Goal: Information Seeking & Learning: Find contact information

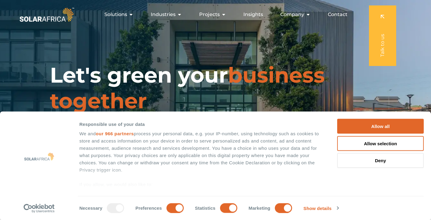
click at [343, 17] on span "Contact" at bounding box center [337, 14] width 20 height 7
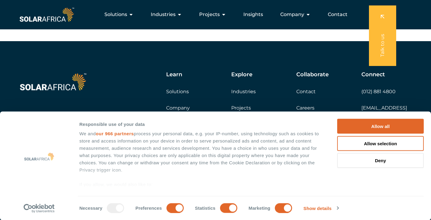
scroll to position [1002, 0]
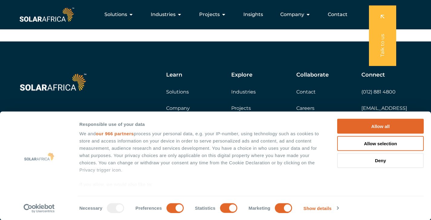
click at [247, 105] on link "Projects" at bounding box center [241, 108] width 20 height 6
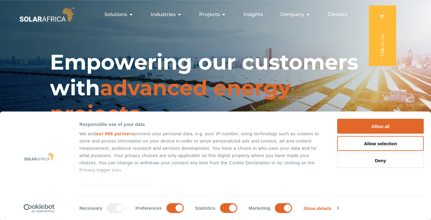
scroll to position [61, 0]
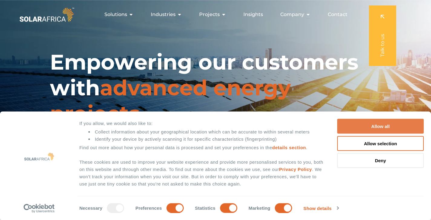
click at [374, 128] on button "Allow all" at bounding box center [380, 126] width 86 height 15
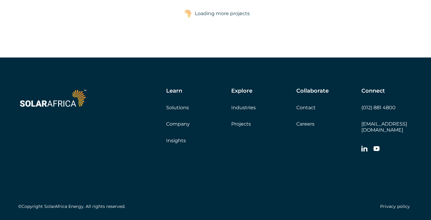
scroll to position [1516, 0]
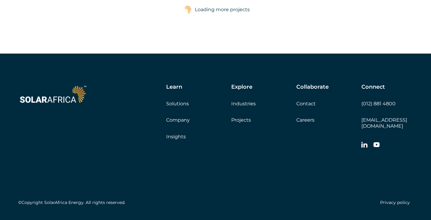
click at [313, 104] on link "Contact" at bounding box center [305, 104] width 19 height 6
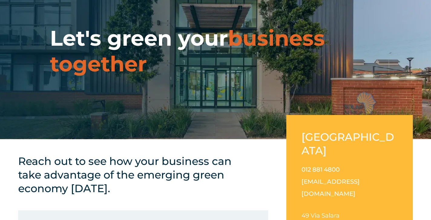
scroll to position [39, 0]
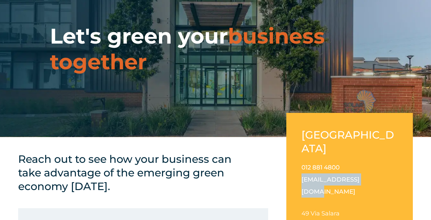
drag, startPoint x: 371, startPoint y: 165, endPoint x: 285, endPoint y: 169, distance: 85.9
copy link "[EMAIL_ADDRESS][DOMAIN_NAME]"
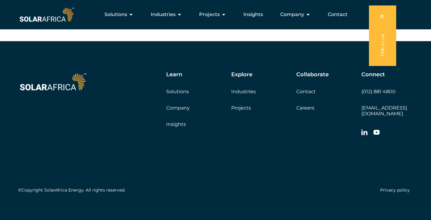
scroll to position [1002, 0]
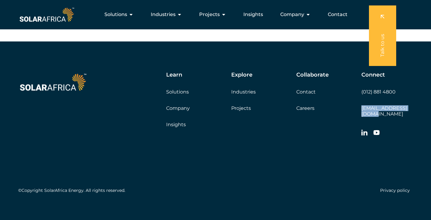
drag, startPoint x: 421, startPoint y: 104, endPoint x: 412, endPoint y: 109, distance: 10.4
click at [412, 109] on div "Learn Solutions Company Insights Explore Industries Projects Collaborate Contac…" at bounding box center [215, 133] width 431 height 185
copy link "[EMAIL_ADDRESS][DOMAIN_NAME]"
drag, startPoint x: 398, startPoint y: 94, endPoint x: 361, endPoint y: 91, distance: 36.4
click at [361, 91] on div "Connect (012) 881 4800 info@solarafrica.com" at bounding box center [386, 106] width 51 height 68
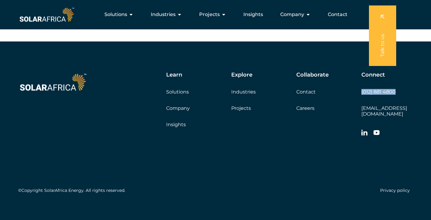
copy link "(012) 881 4800"
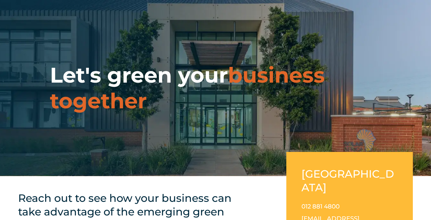
scroll to position [0, 0]
